Goal: Find specific page/section: Find specific page/section

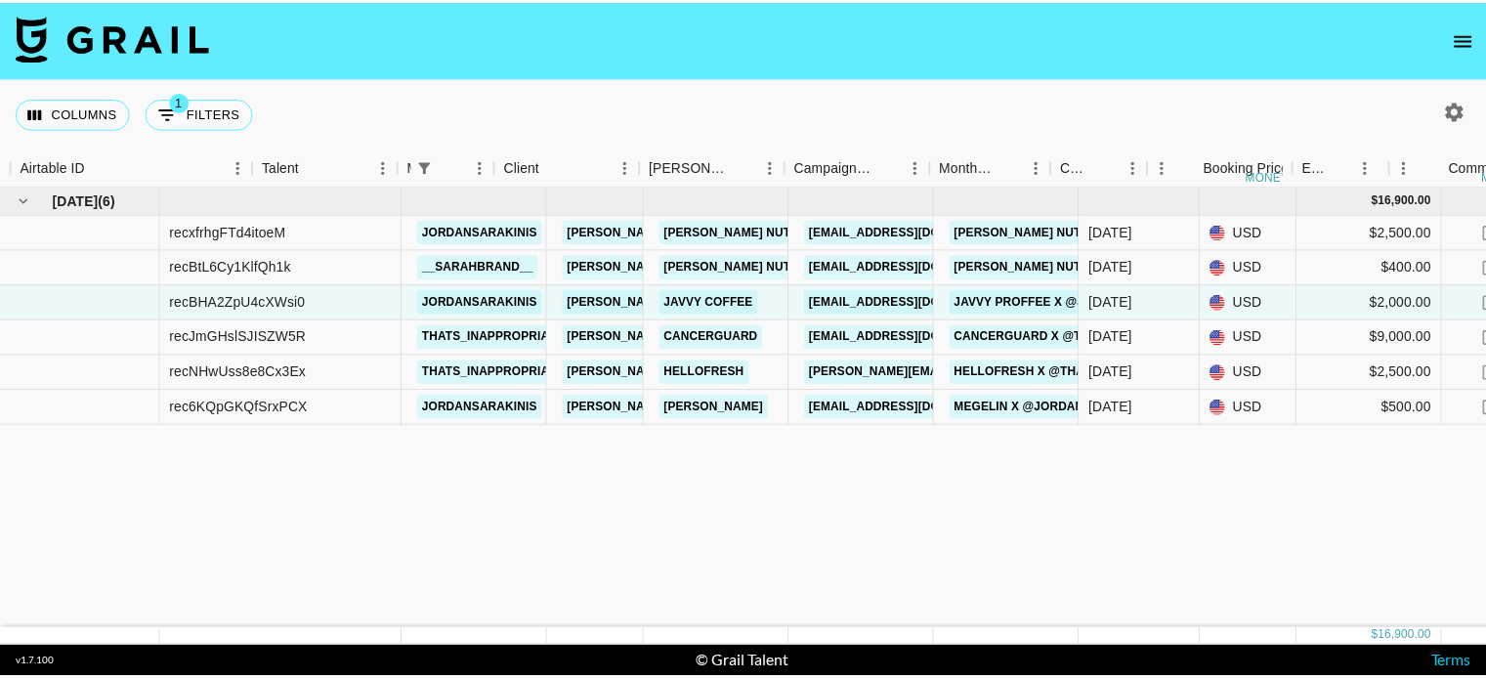
scroll to position [0, 150]
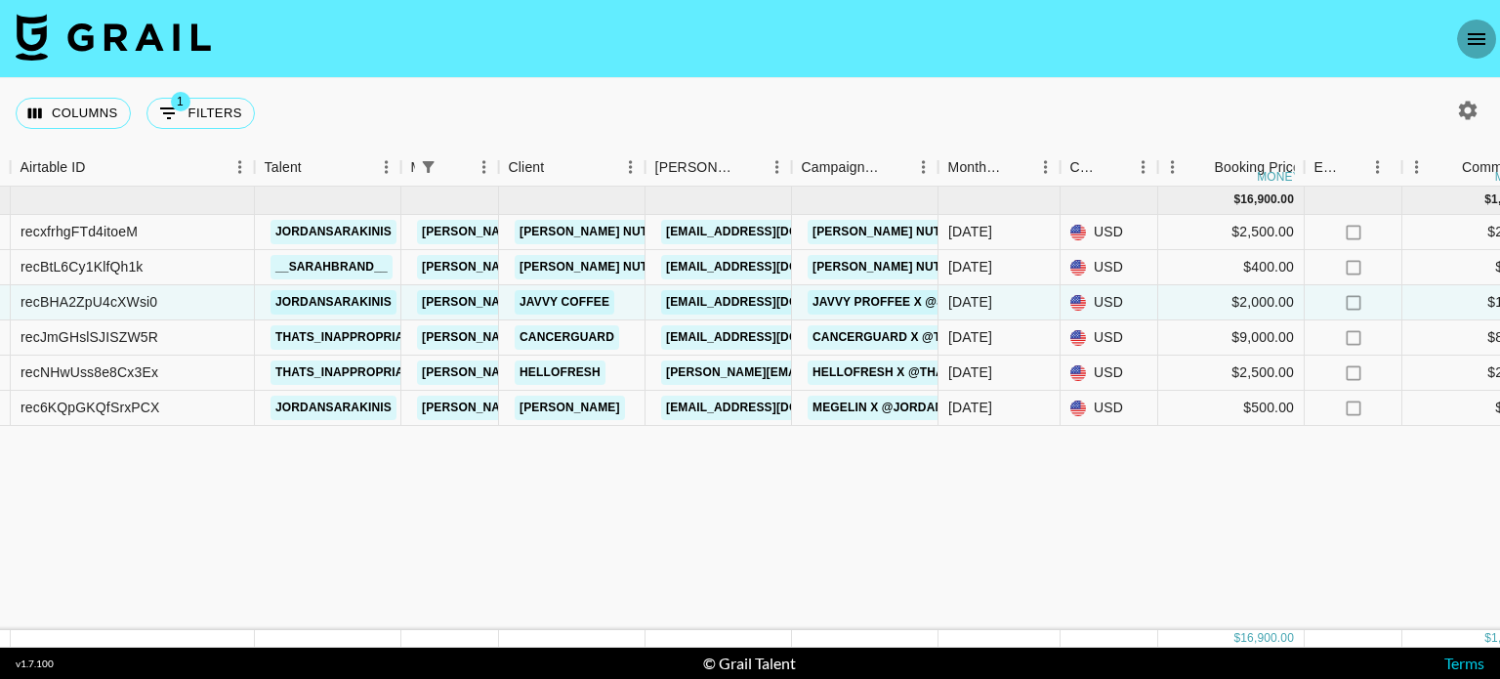
click at [1477, 45] on icon "open drawer" at bounding box center [1476, 38] width 23 height 23
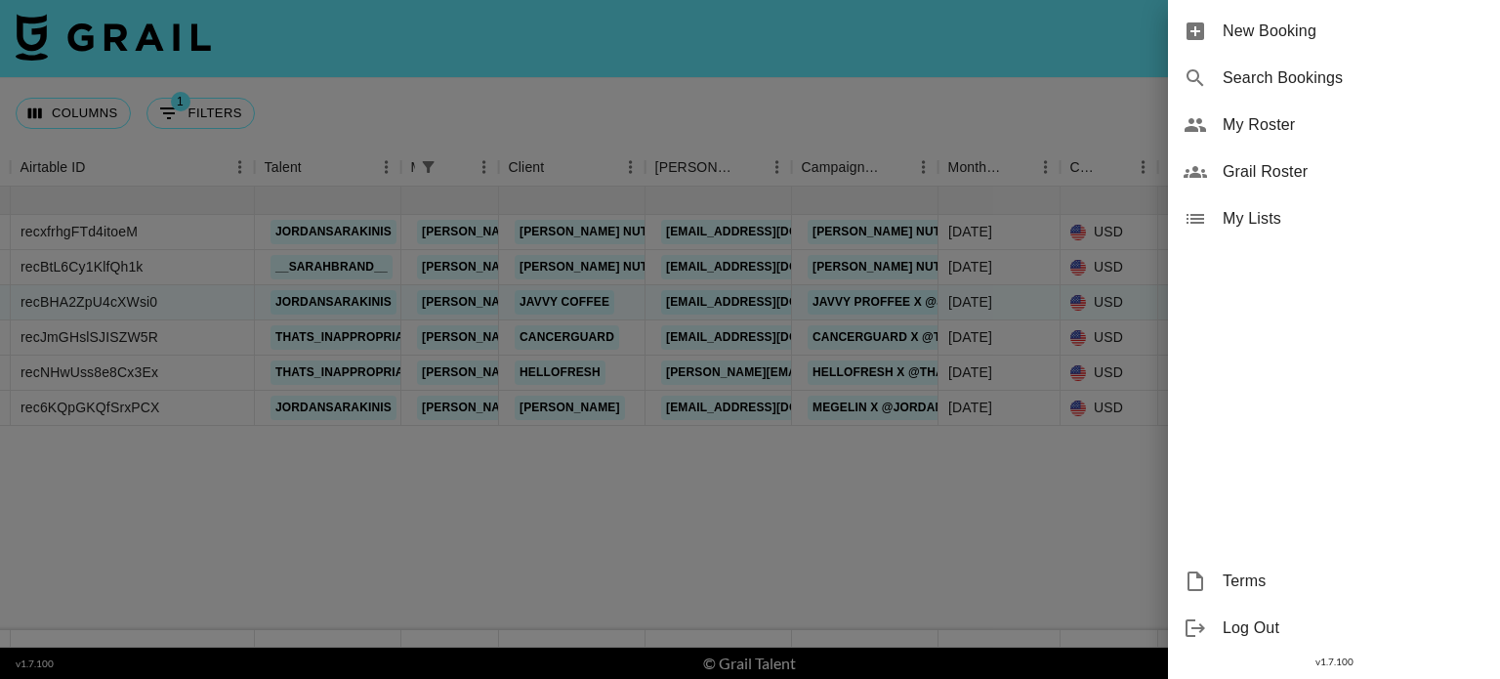
click at [1282, 119] on span "My Roster" at bounding box center [1354, 124] width 262 height 23
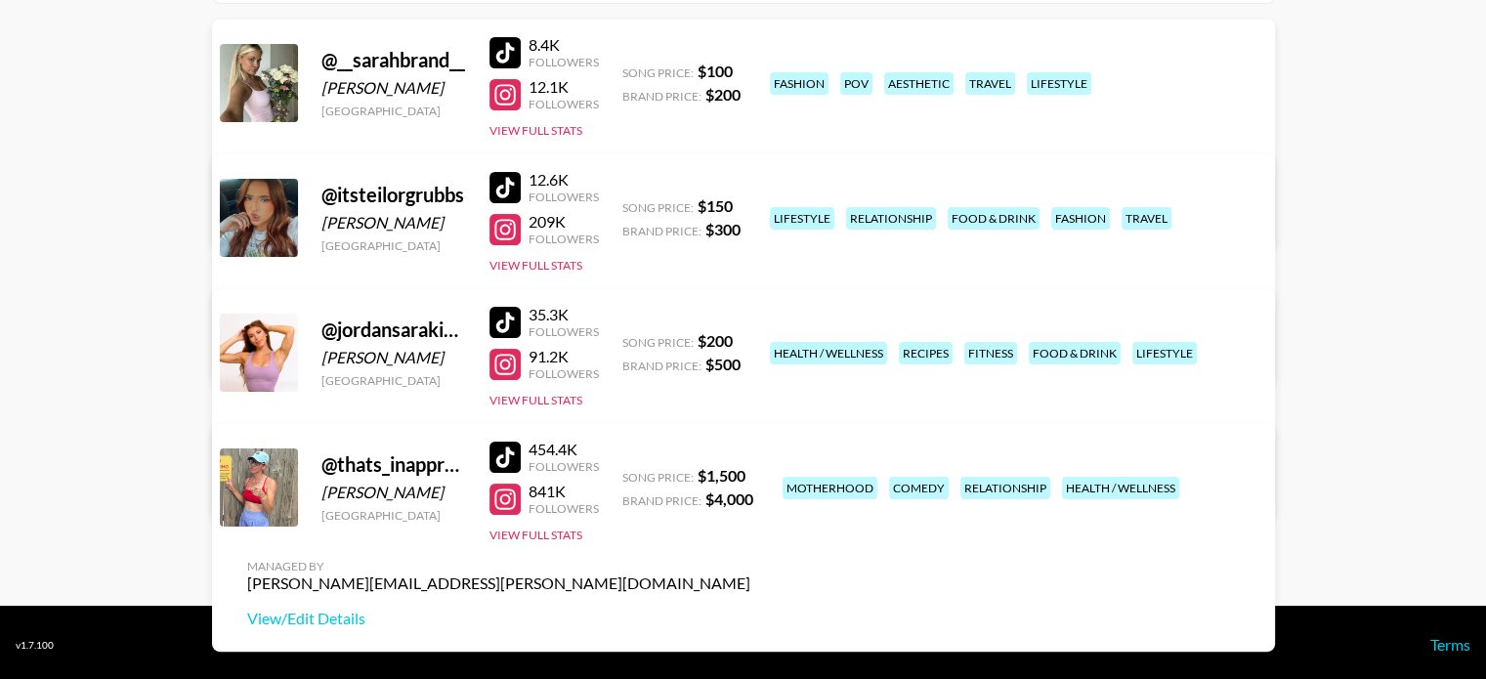
scroll to position [281, 0]
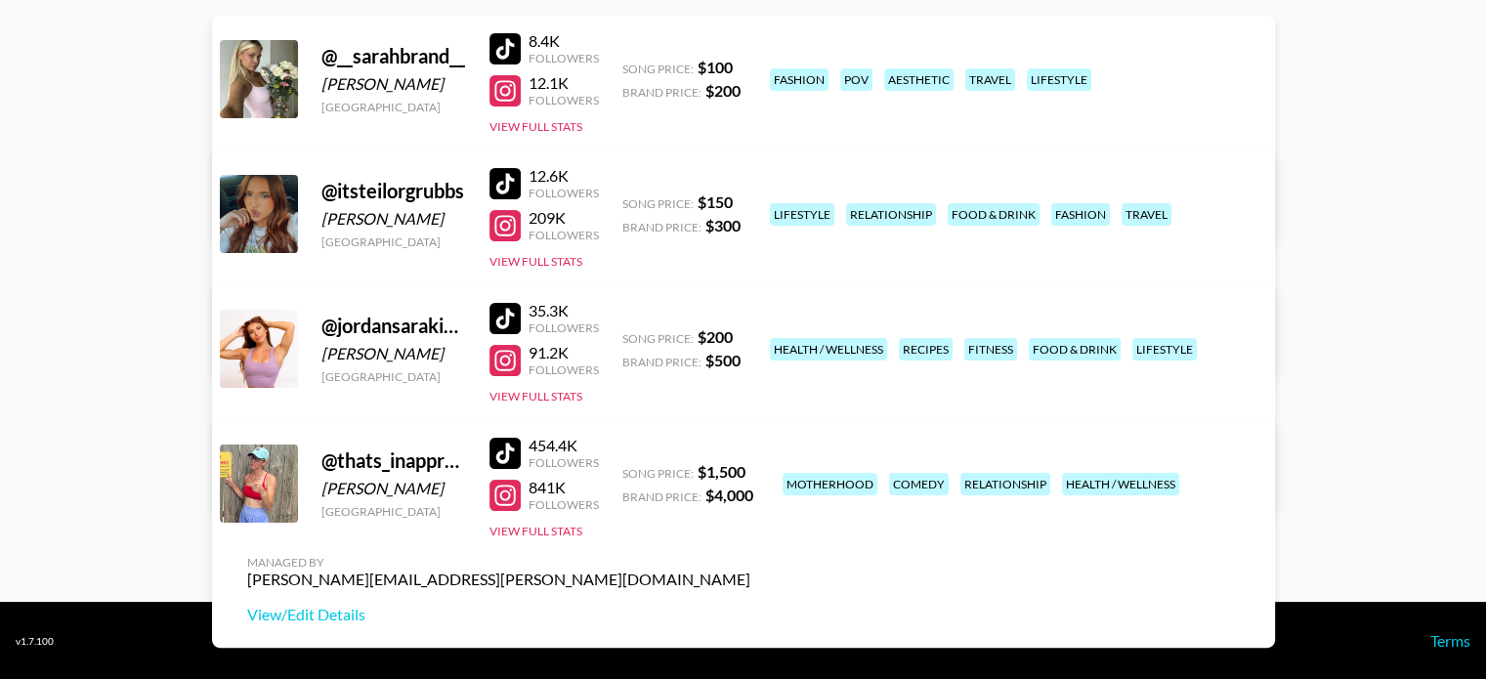
click at [396, 355] on div "[PERSON_NAME]" at bounding box center [393, 354] width 145 height 20
click at [541, 395] on button "View Full Stats" at bounding box center [535, 396] width 93 height 15
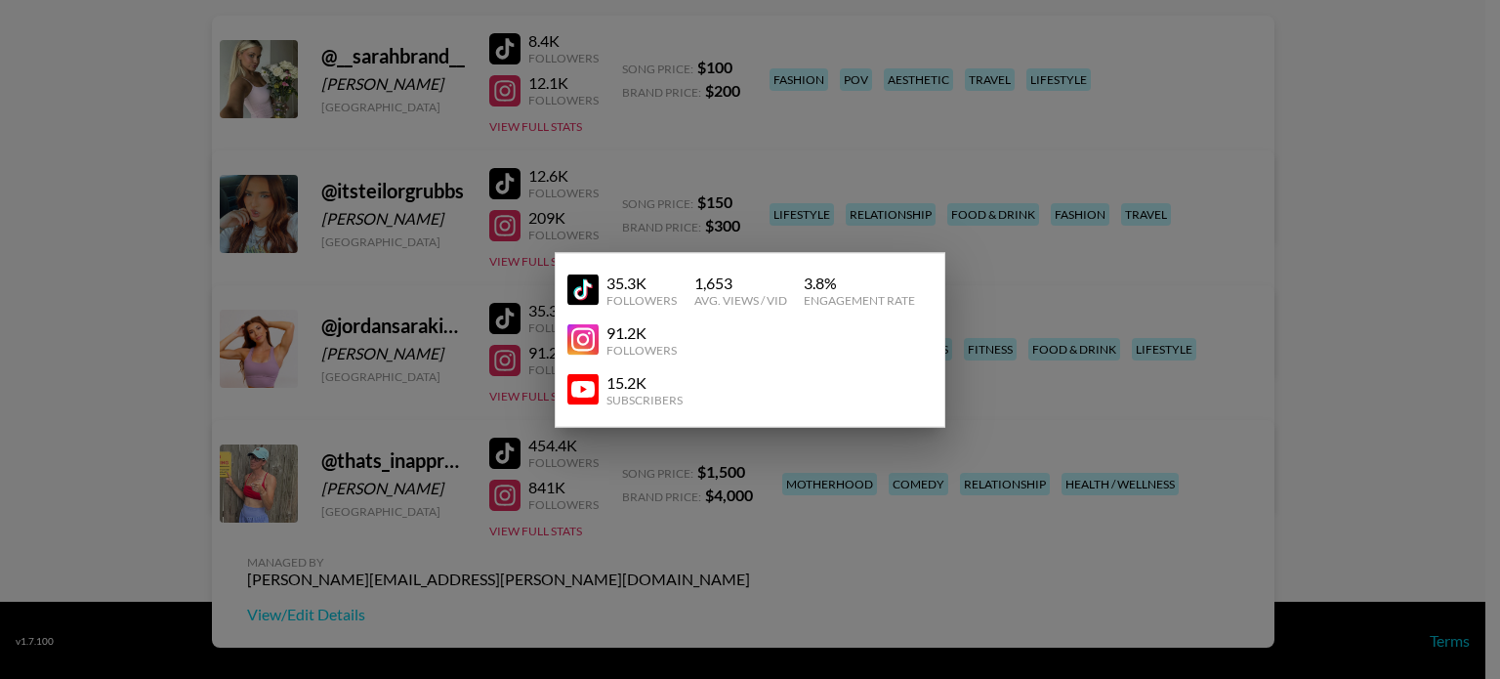
click at [1087, 368] on div at bounding box center [750, 339] width 1500 height 679
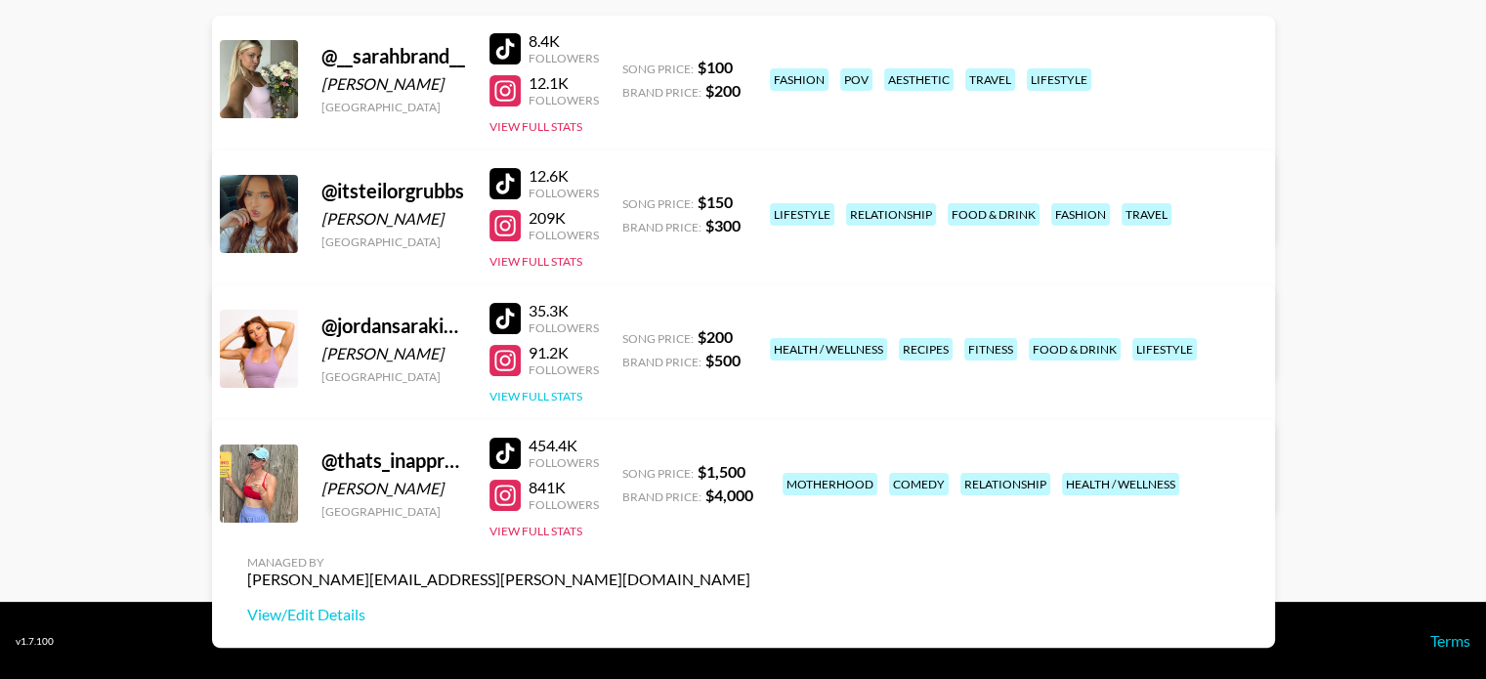
scroll to position [0, 0]
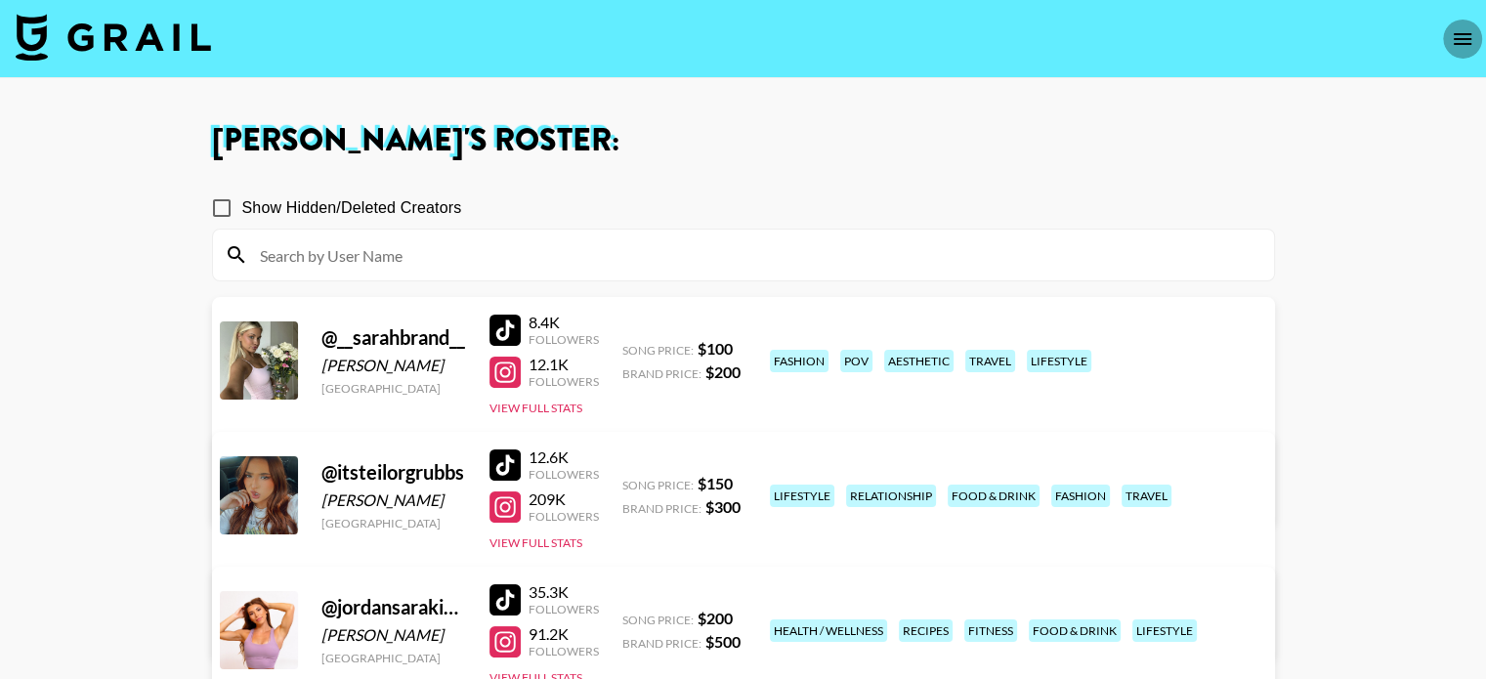
click at [1458, 36] on icon "open drawer" at bounding box center [1462, 38] width 23 height 23
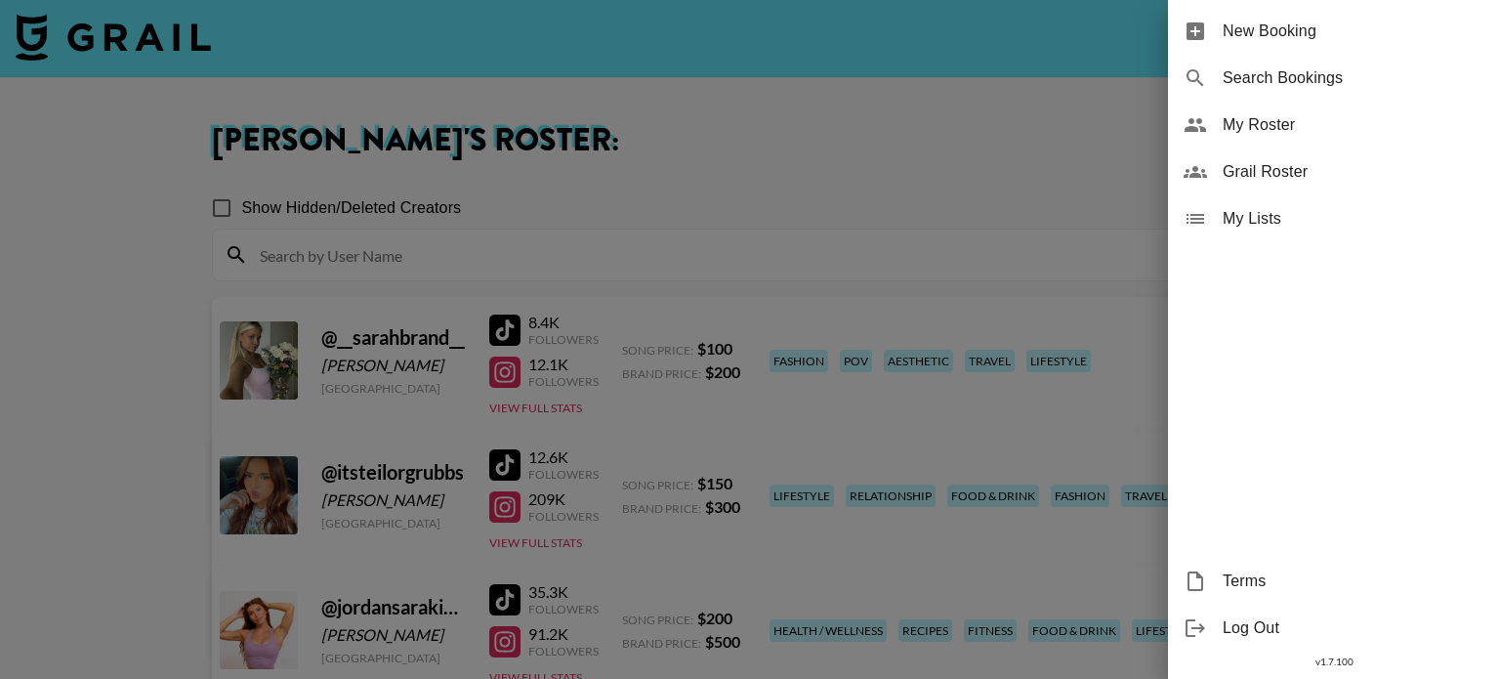
click at [940, 166] on div at bounding box center [750, 339] width 1500 height 679
